Goal: Transaction & Acquisition: Subscribe to service/newsletter

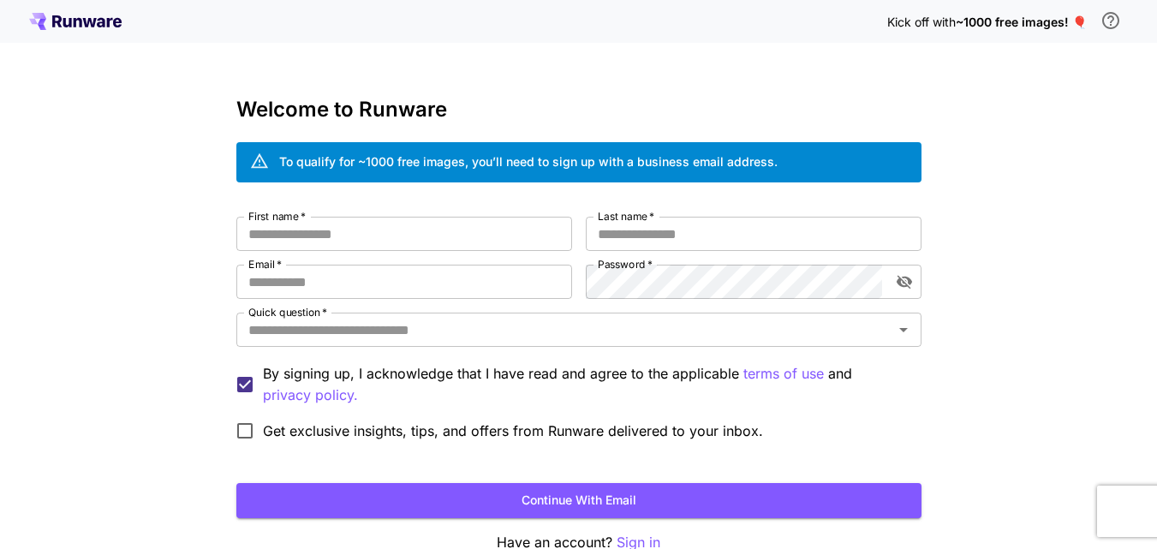
scroll to position [96, 0]
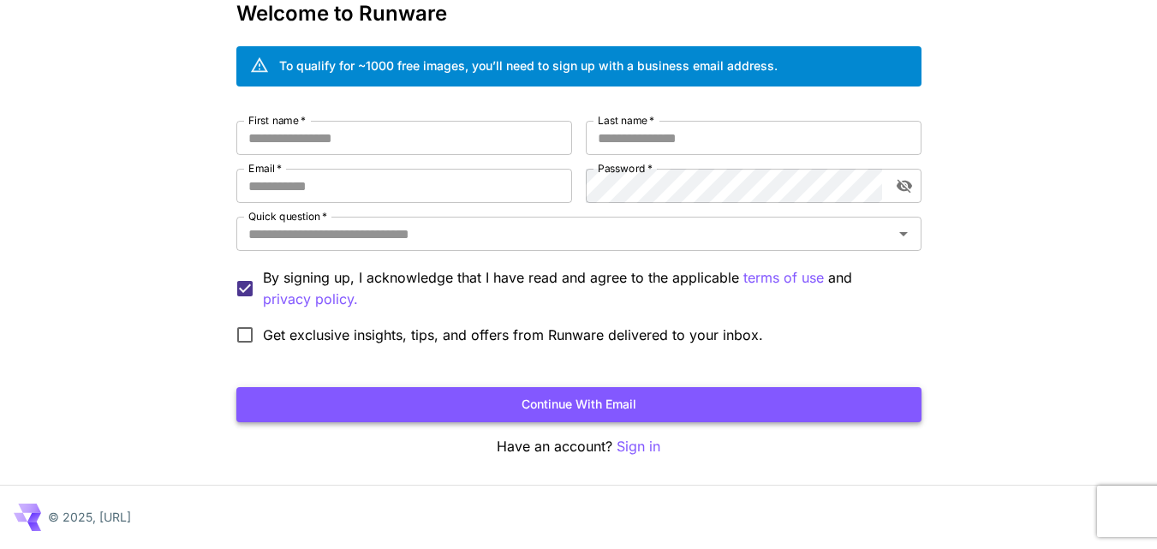
click at [697, 413] on button "Continue with email" at bounding box center [578, 404] width 685 height 35
click at [648, 444] on p "Sign in" at bounding box center [639, 446] width 44 height 21
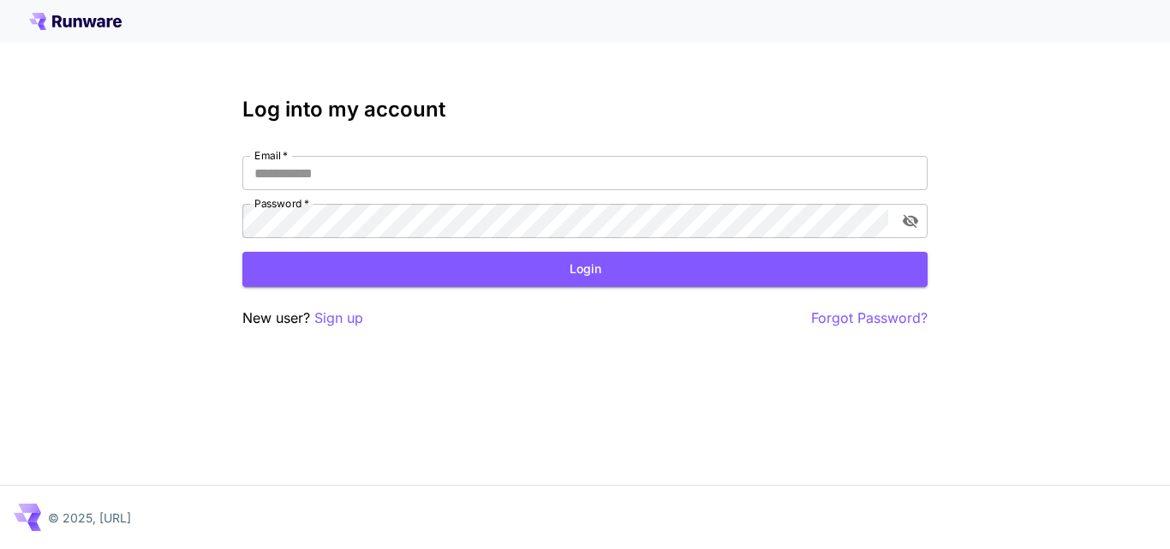
click at [51, 14] on icon at bounding box center [75, 21] width 92 height 17
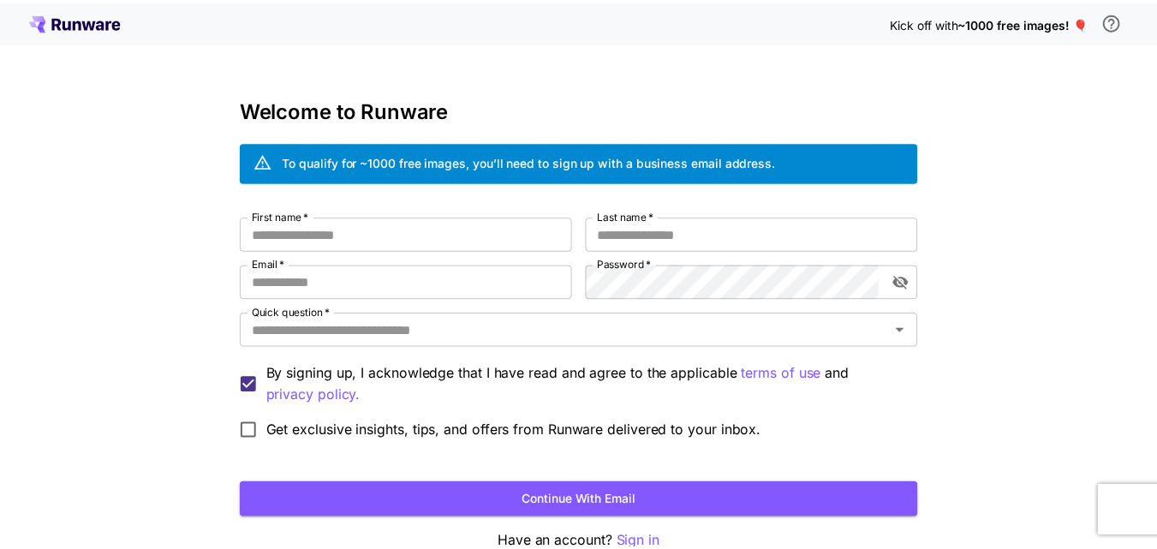
scroll to position [96, 0]
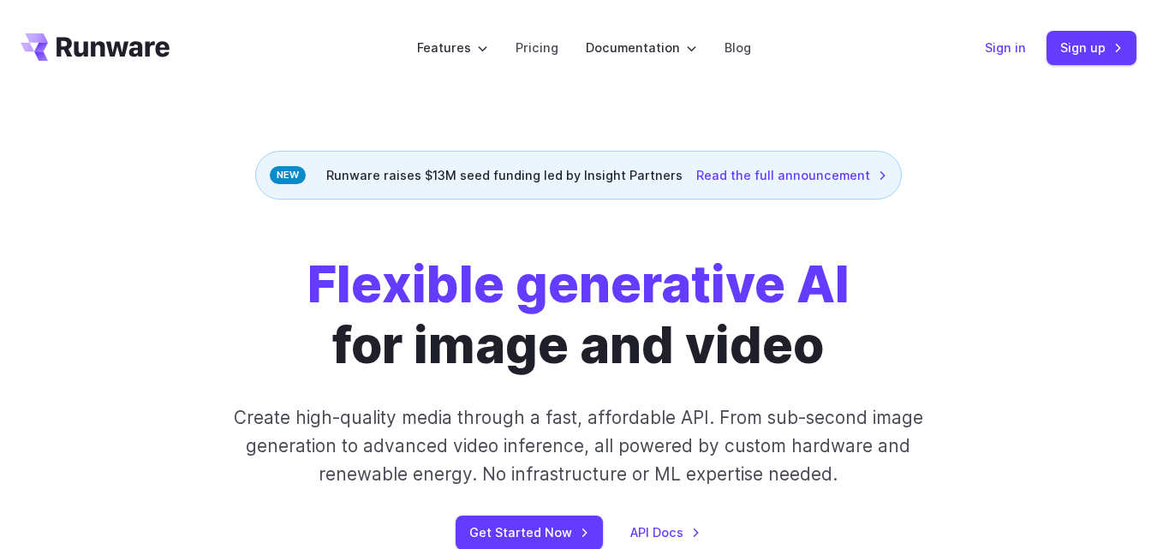
click at [995, 48] on link "Sign in" at bounding box center [1005, 48] width 41 height 20
